Goal: Use online tool/utility: Utilize a website feature to perform a specific function

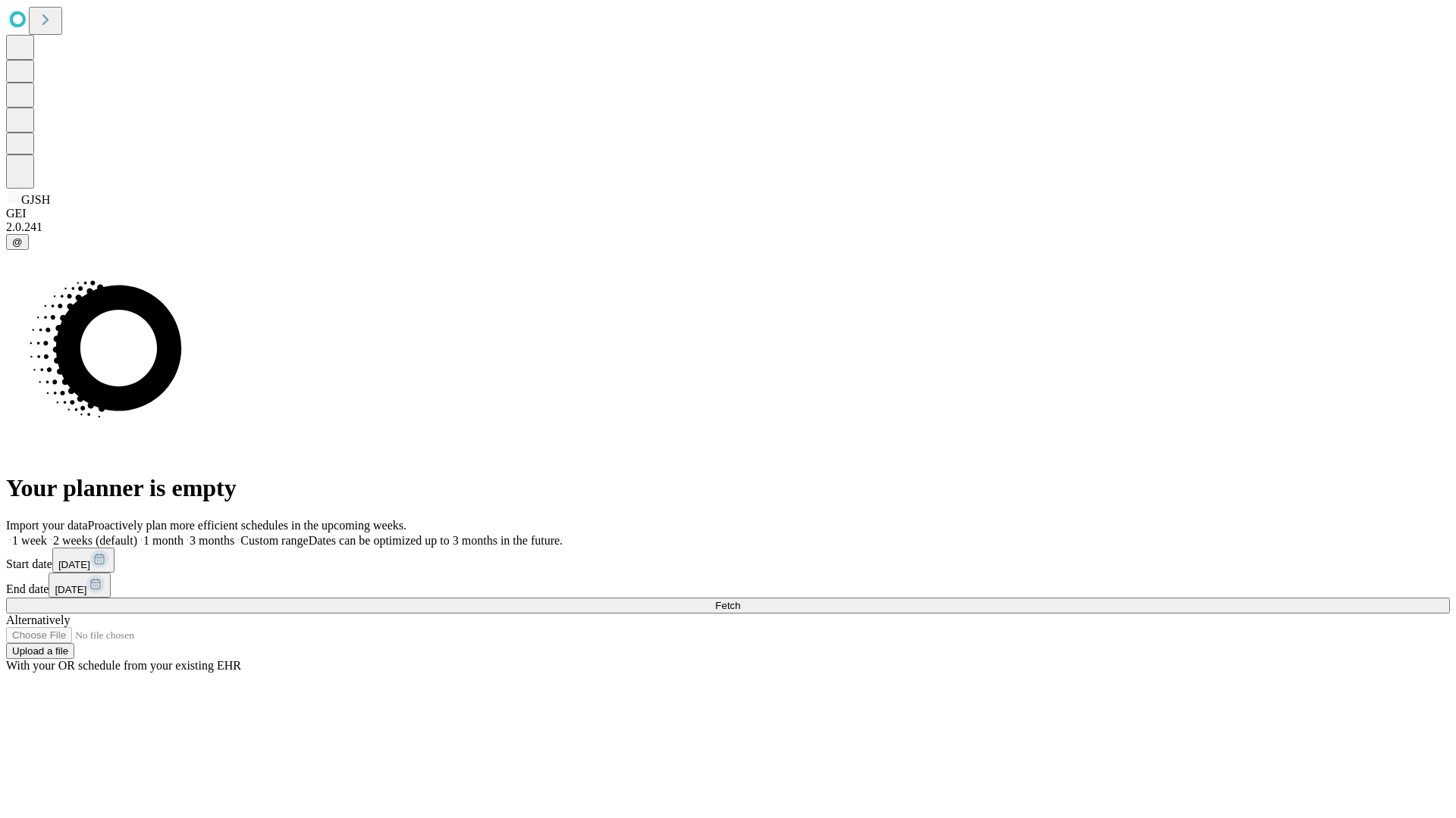
click at [740, 600] on span "Fetch" at bounding box center [728, 606] width 25 height 11
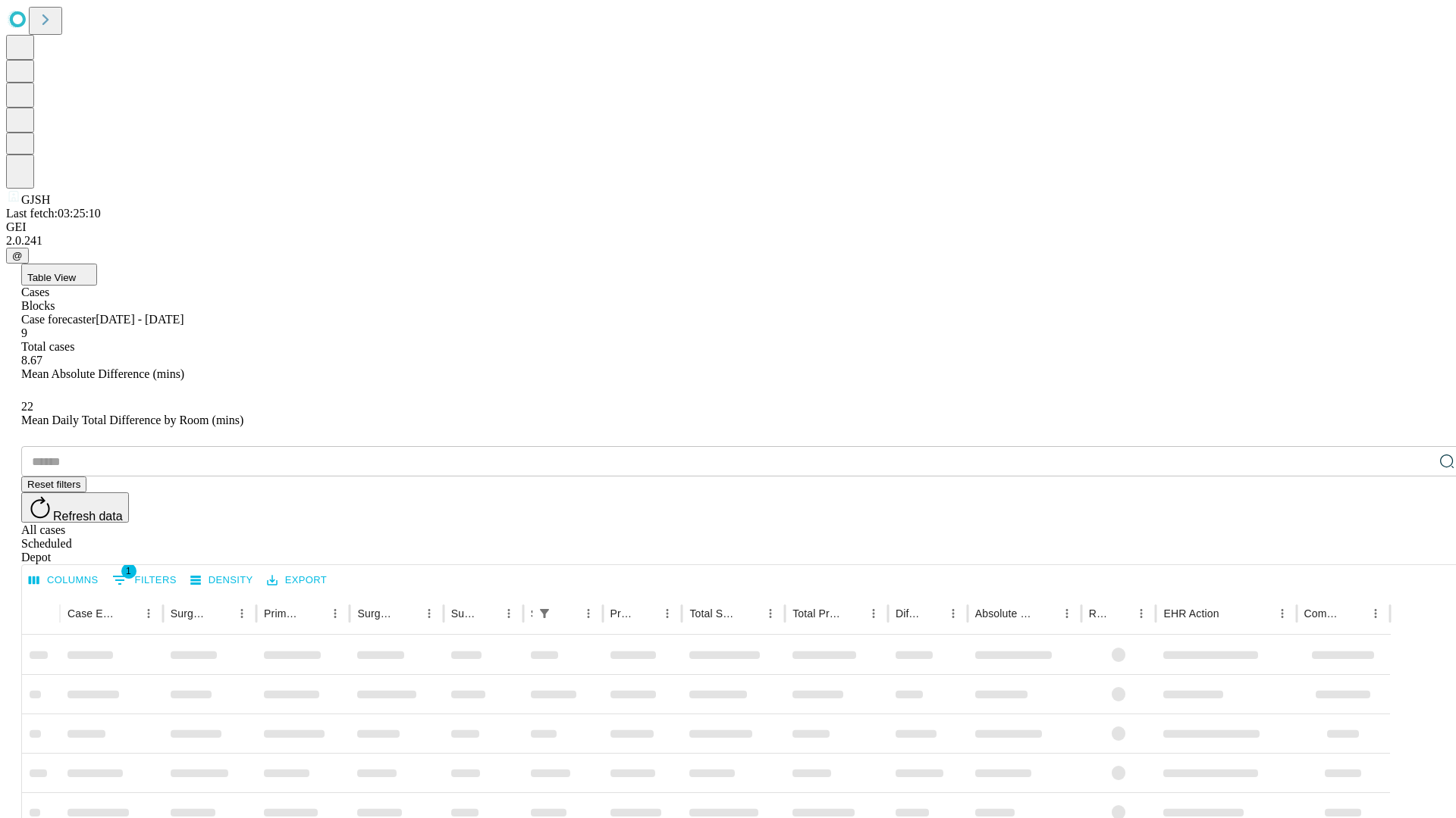
click at [1417, 551] on div "Depot" at bounding box center [743, 558] width 1444 height 13
